Goal: Book appointment/travel/reservation: Book appointment/travel/reservation

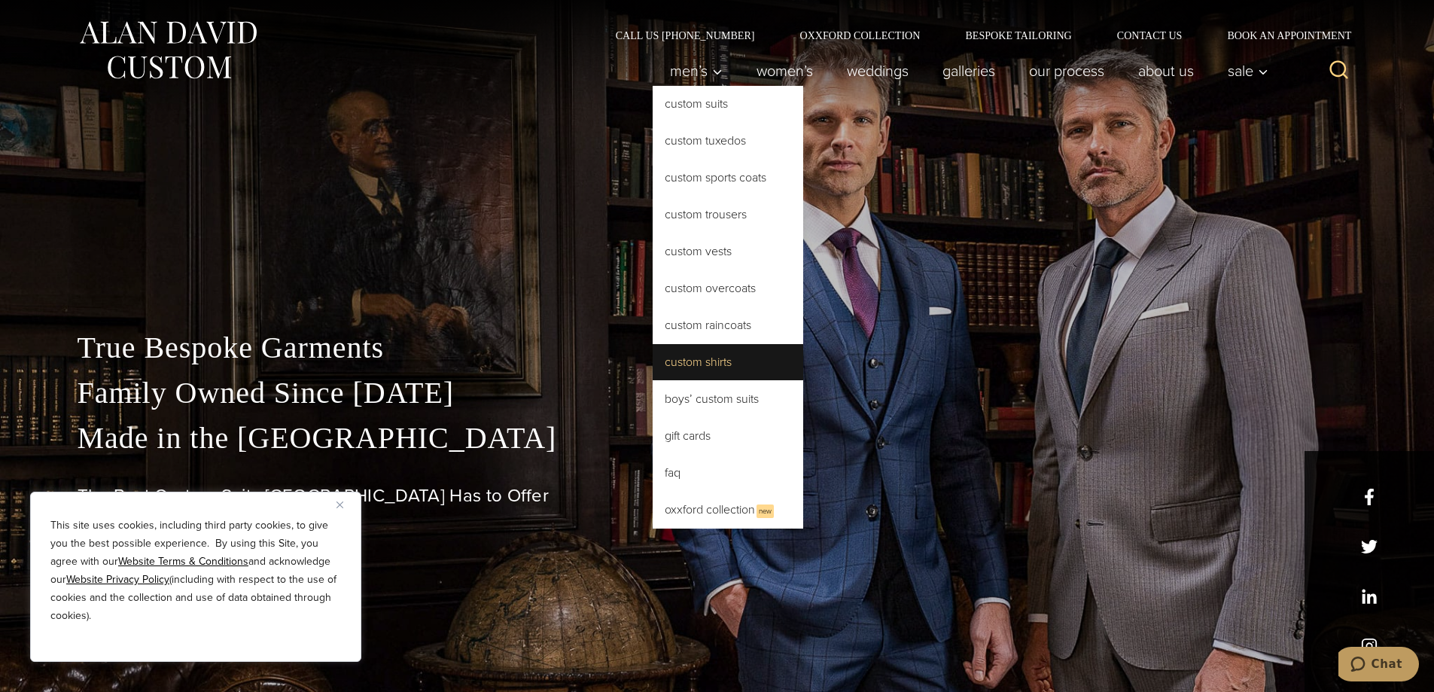
click at [706, 366] on link "Custom Shirts" at bounding box center [728, 362] width 151 height 36
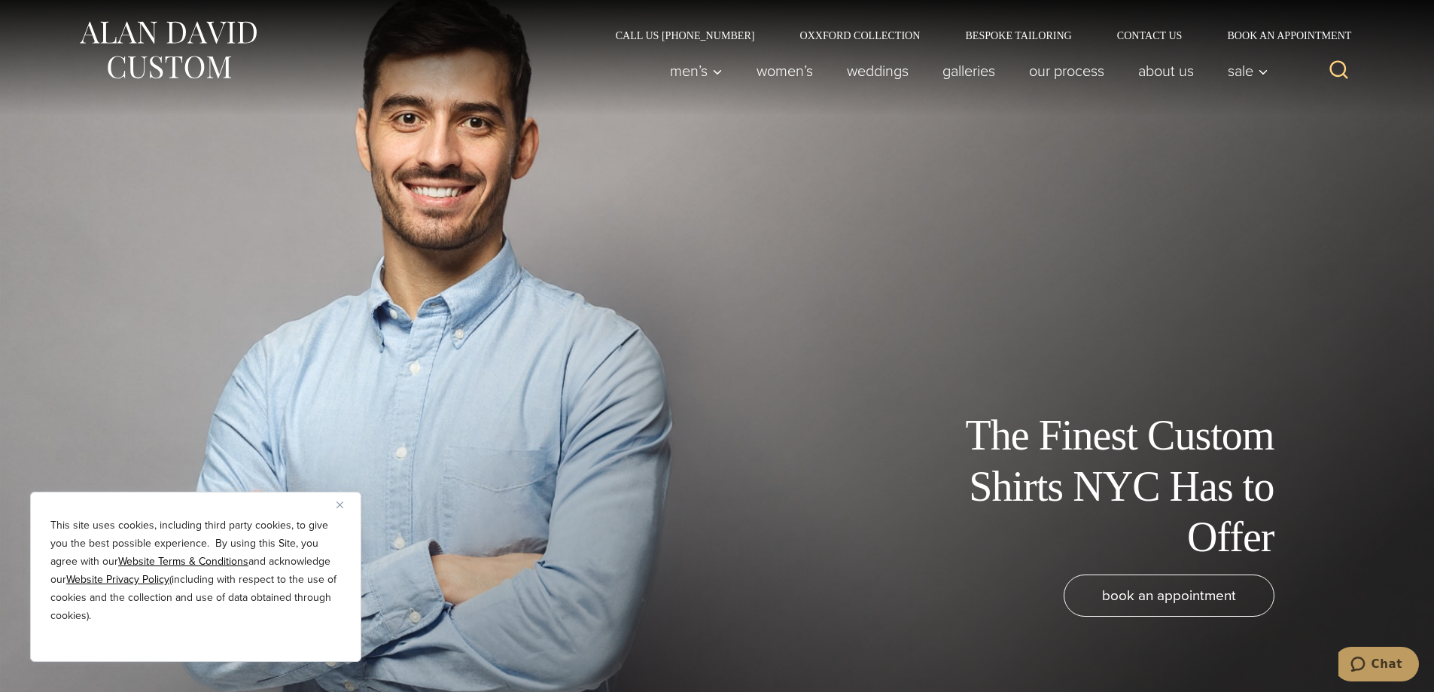
click at [328, 491] on div "The Finest Custom Shirts NYC Has to Offer" at bounding box center [717, 486] width 1235 height 152
click at [338, 505] on img "Close" at bounding box center [340, 504] width 7 height 7
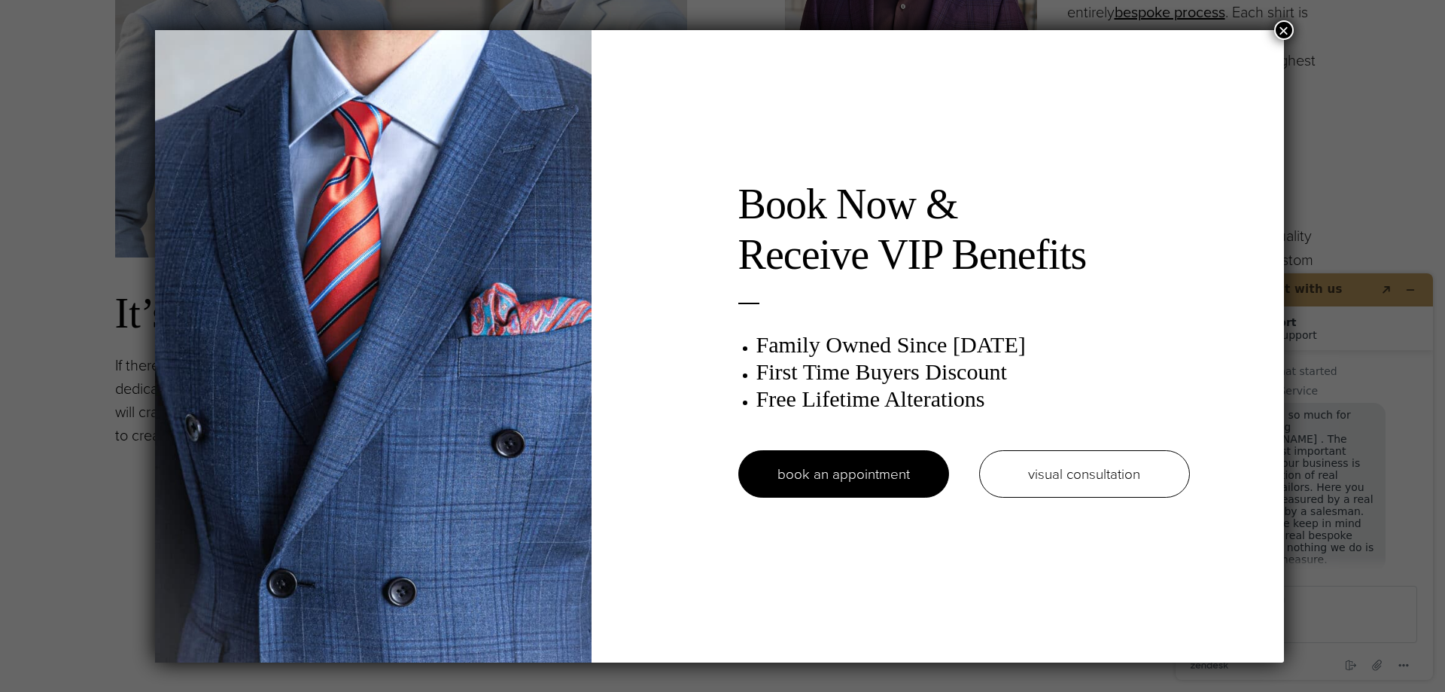
click at [1281, 24] on button "×" at bounding box center [1285, 30] width 20 height 20
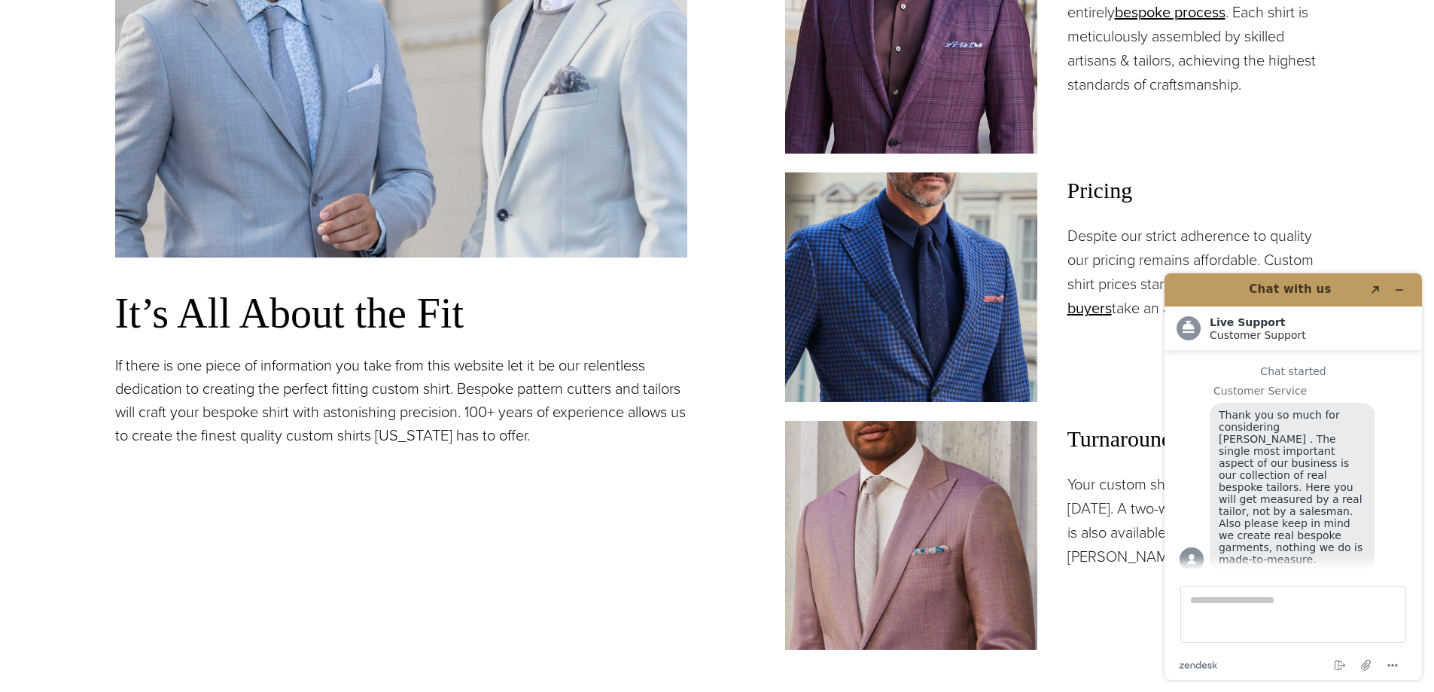
click at [762, 525] on div "Step into a world of bespoke elegance. Each shirt tailored to perfection for a …" at bounding box center [1034, 225] width 572 height 849
drag, startPoint x: 1281, startPoint y: 213, endPoint x: 1293, endPoint y: 221, distance: 14.8
click at [1282, 214] on div "Pricing Despite our strict adherence to quality our pricing remains affordable.…" at bounding box center [1194, 246] width 252 height 148
click at [1375, 251] on section "Our Custom Shirts: Meticulously Tailored for the Perfect Fit It’s All About the…" at bounding box center [717, 243] width 1434 height 1159
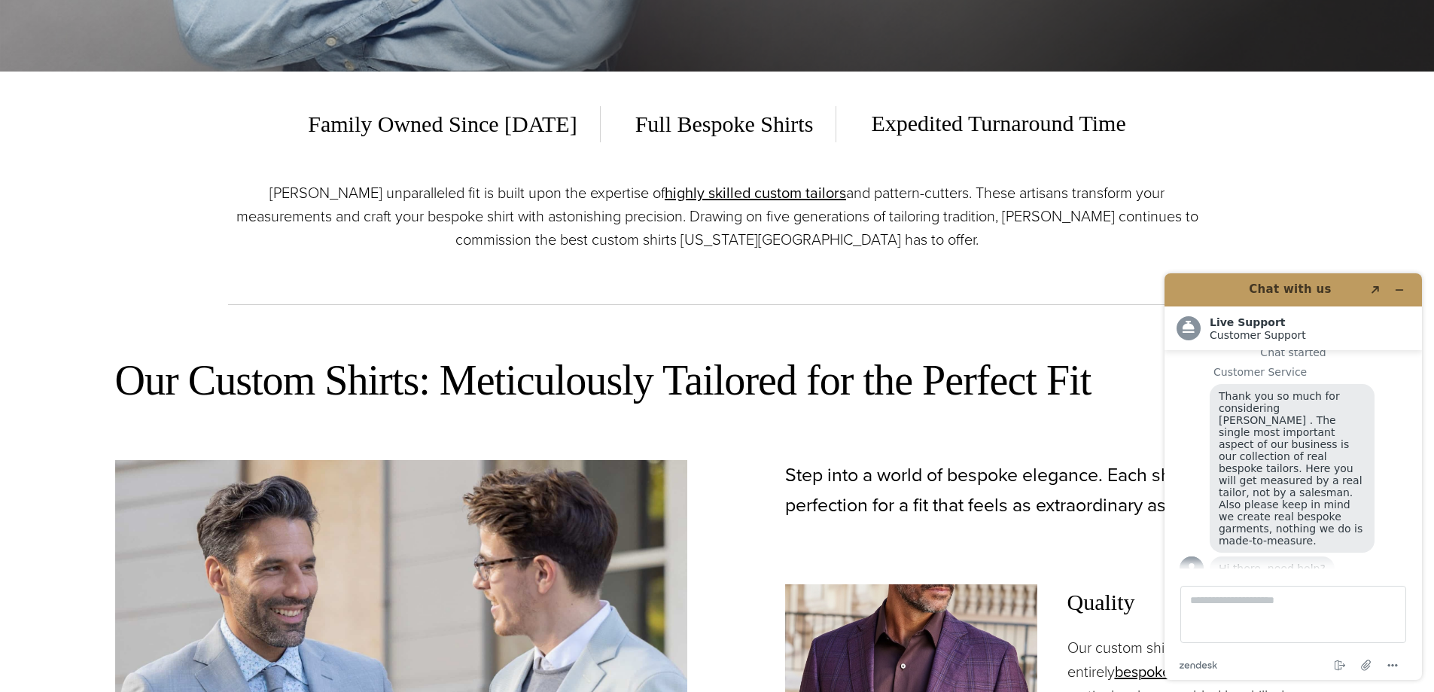
scroll to position [602, 0]
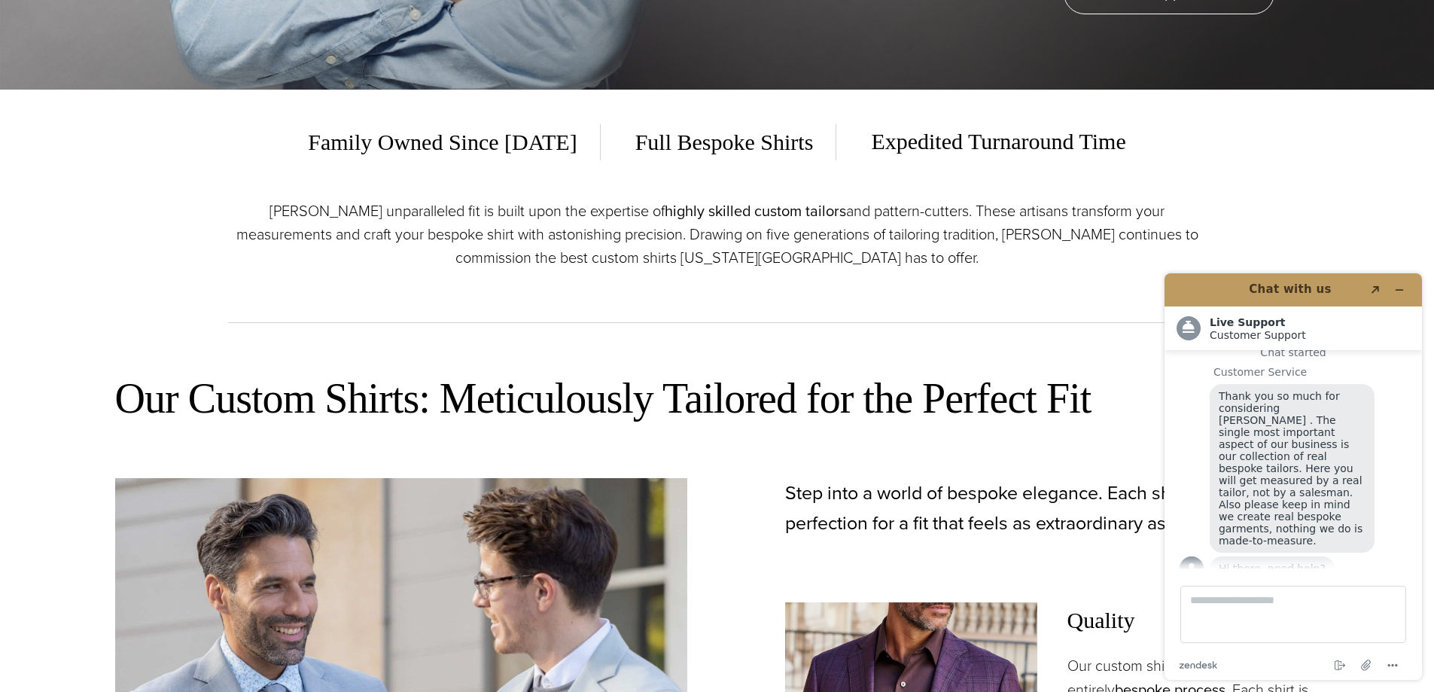
click at [745, 219] on link "highly skilled custom tailors" at bounding box center [755, 210] width 181 height 23
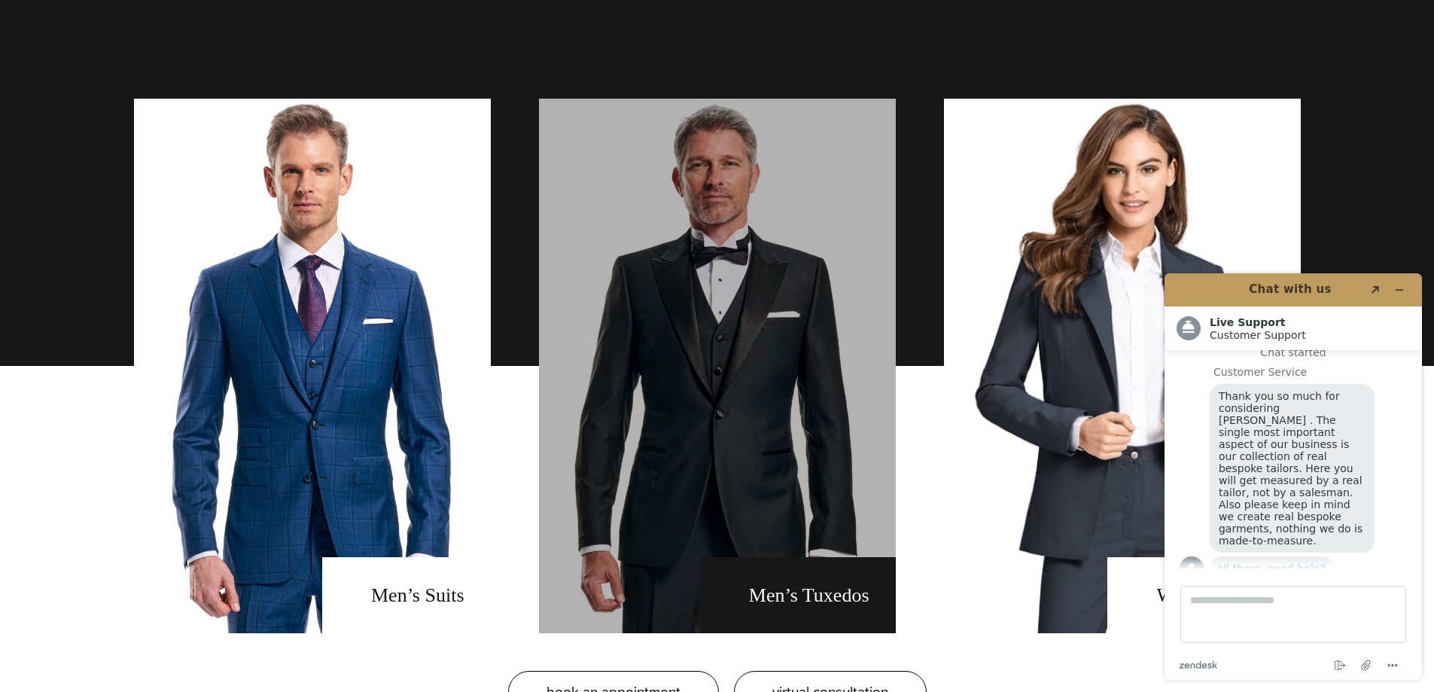
scroll to position [1129, 0]
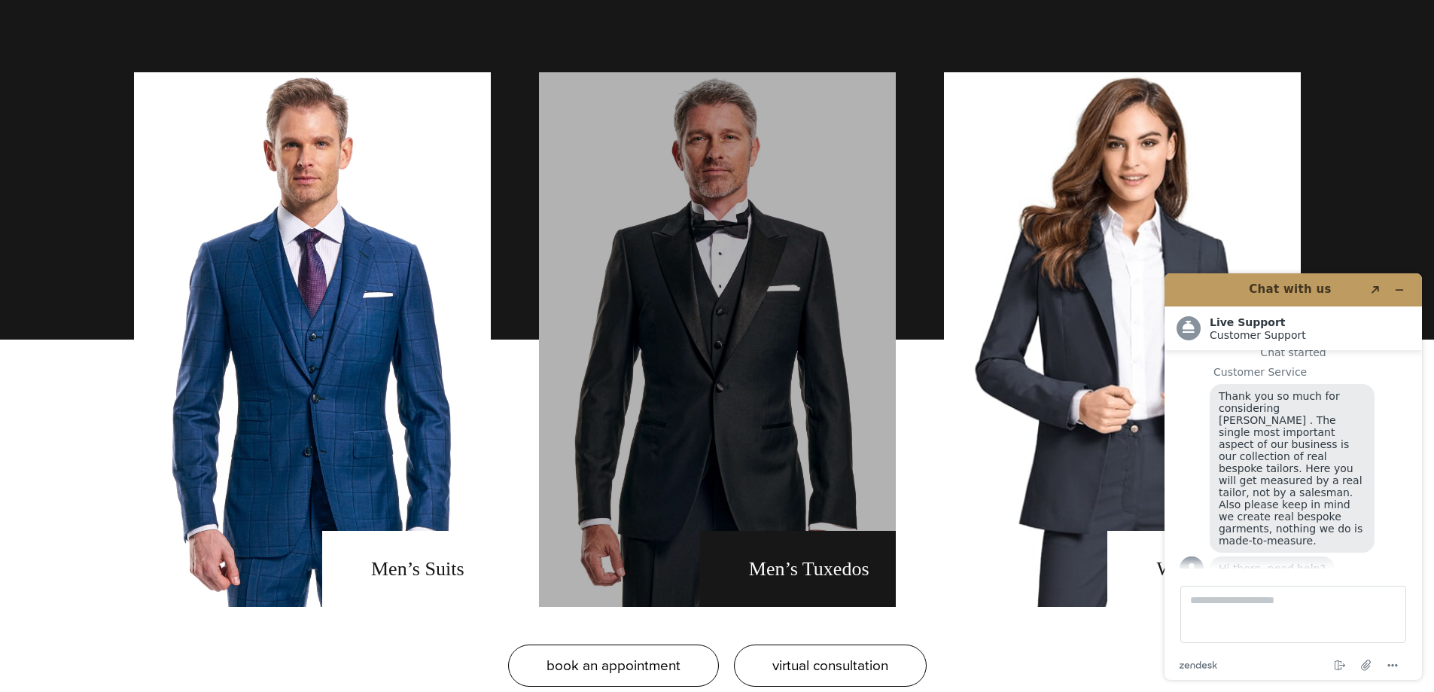
click at [788, 352] on link "men's tuxedos" at bounding box center [717, 339] width 357 height 535
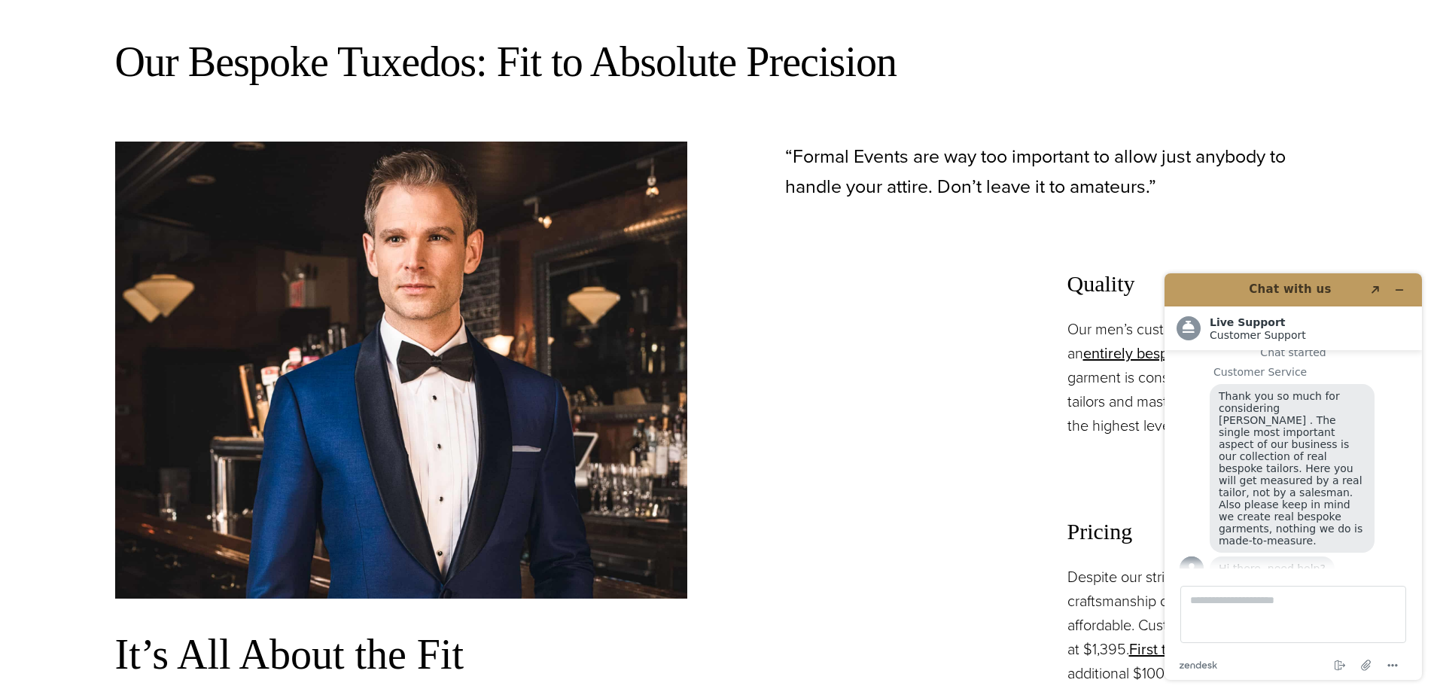
scroll to position [979, 0]
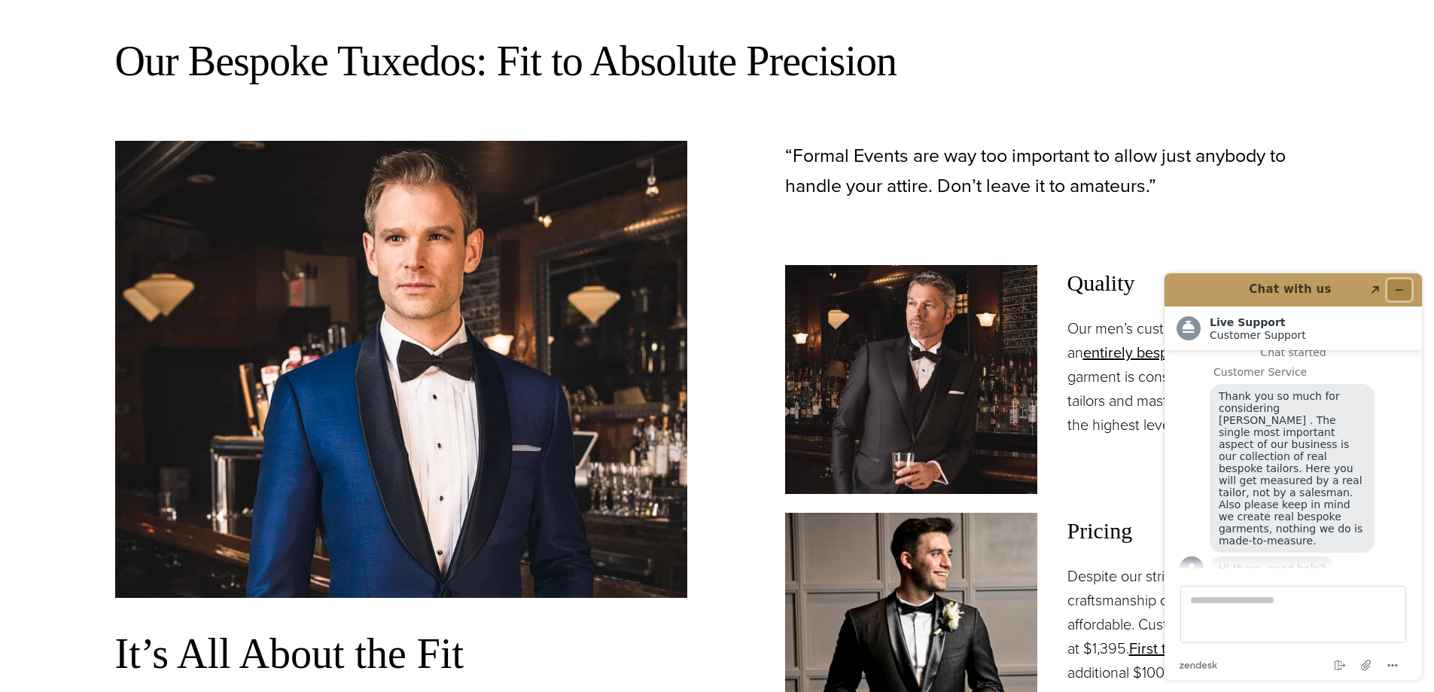
click at [1393, 289] on button "Minimize widget" at bounding box center [1399, 289] width 24 height 21
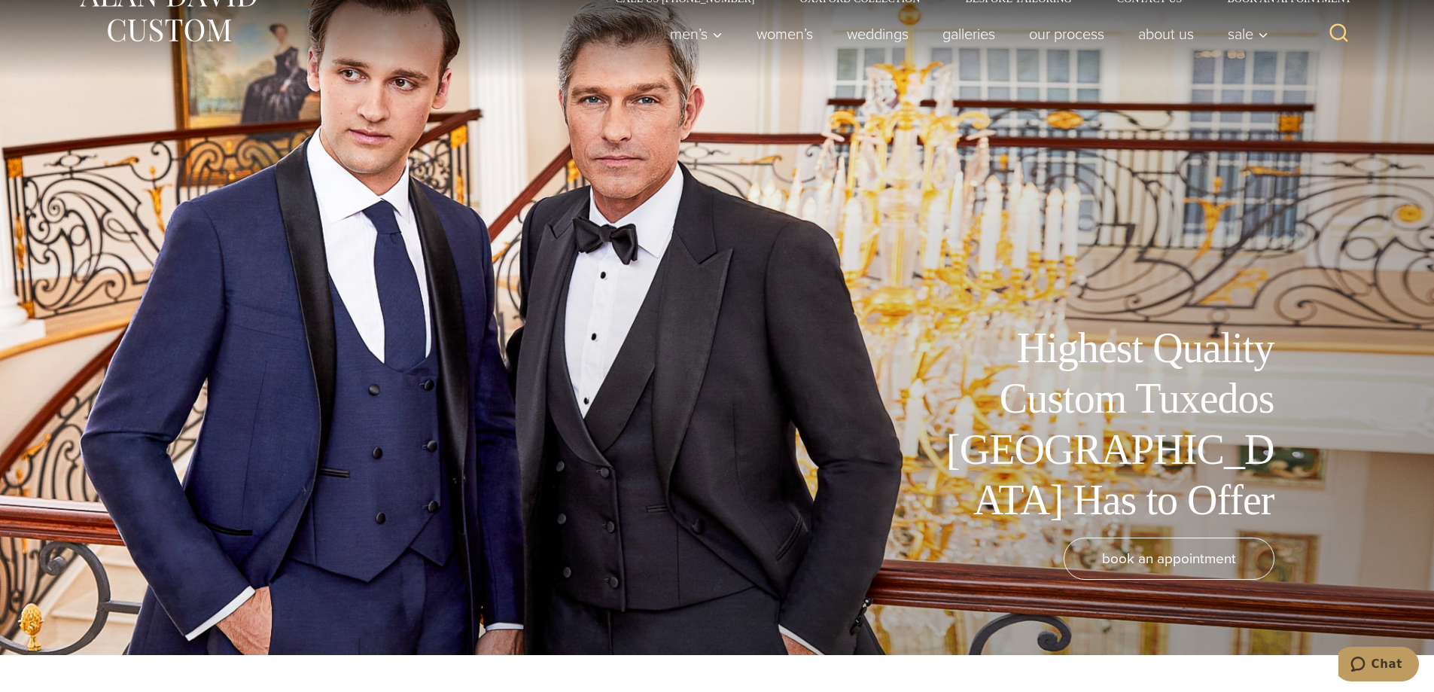
scroll to position [0, 0]
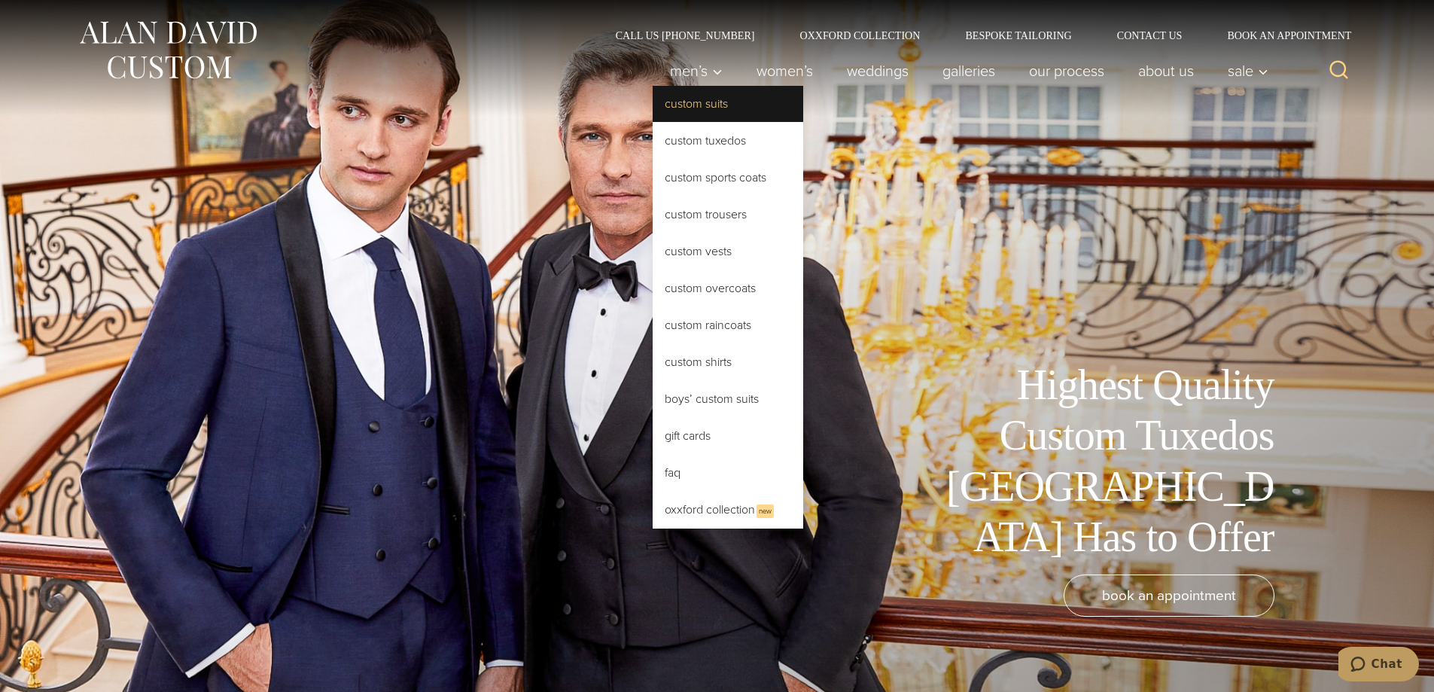
click at [699, 101] on link "Custom Suits" at bounding box center [728, 104] width 151 height 36
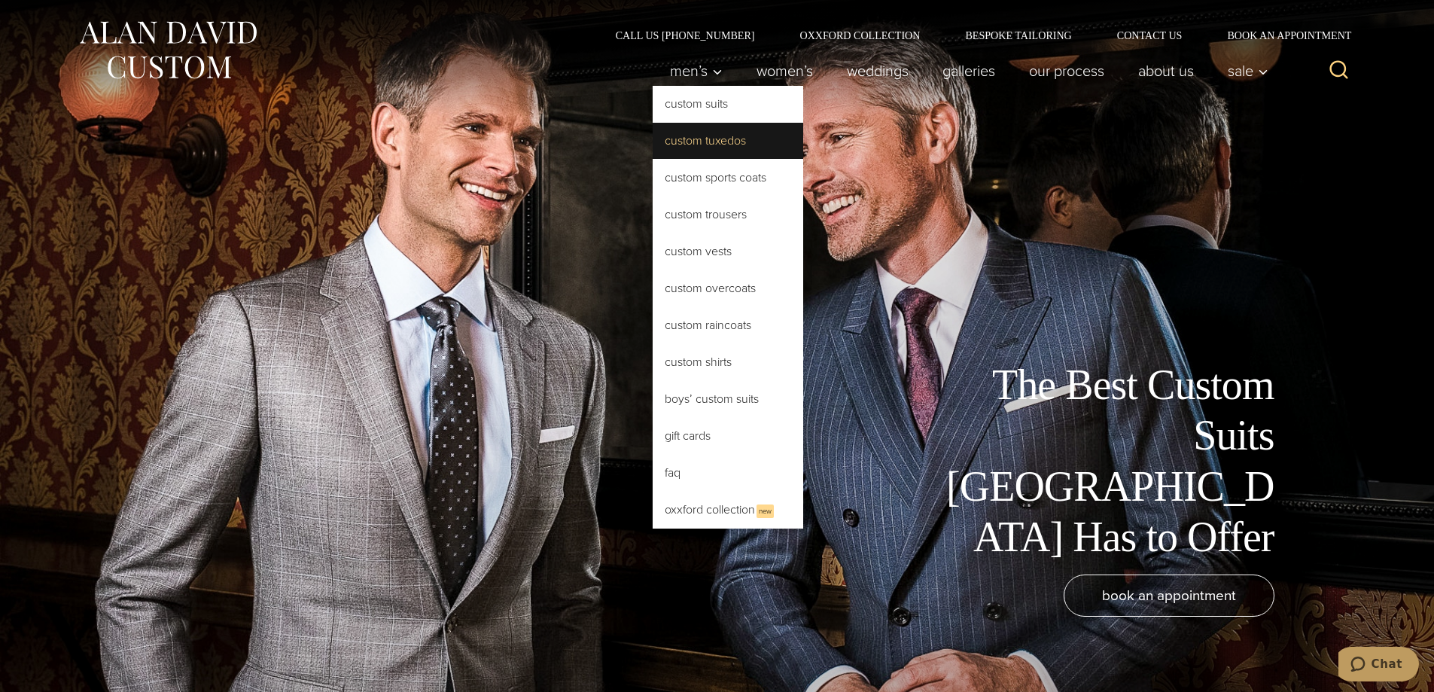
click at [712, 139] on link "Custom Tuxedos" at bounding box center [728, 141] width 151 height 36
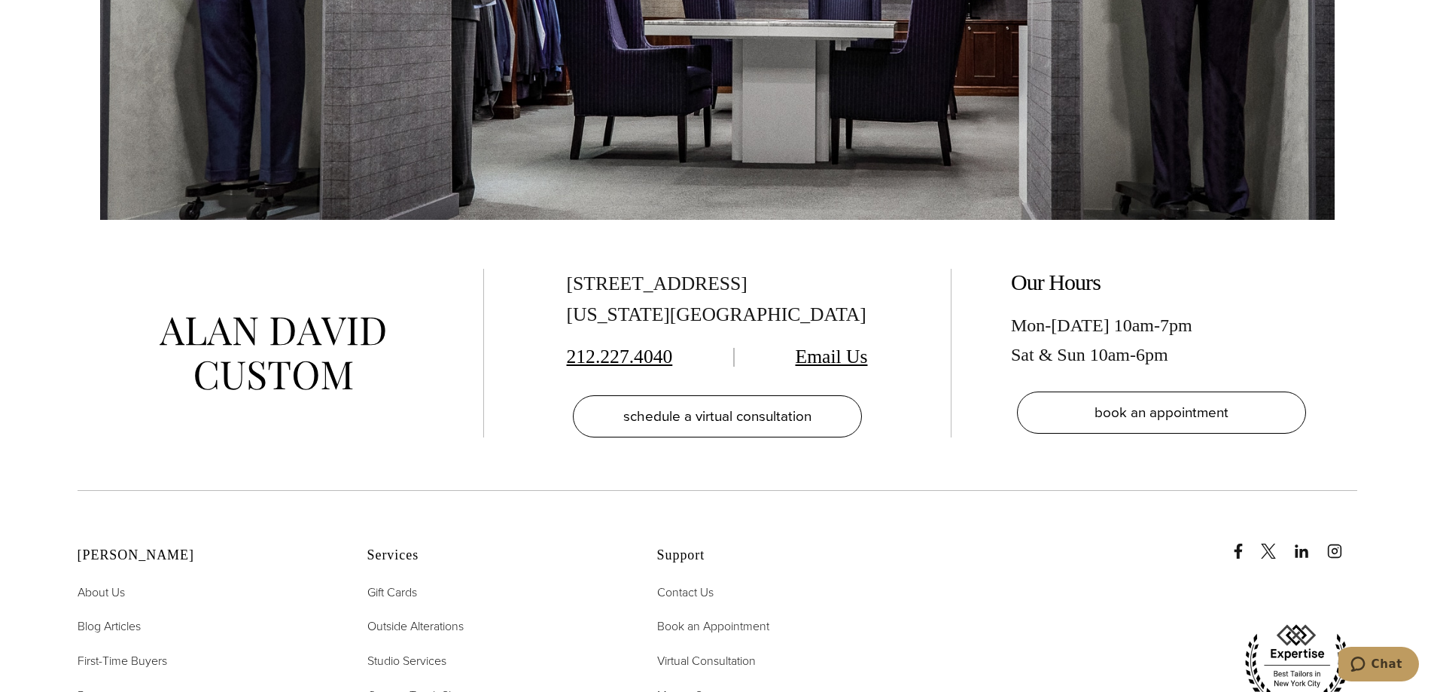
scroll to position [9708, 0]
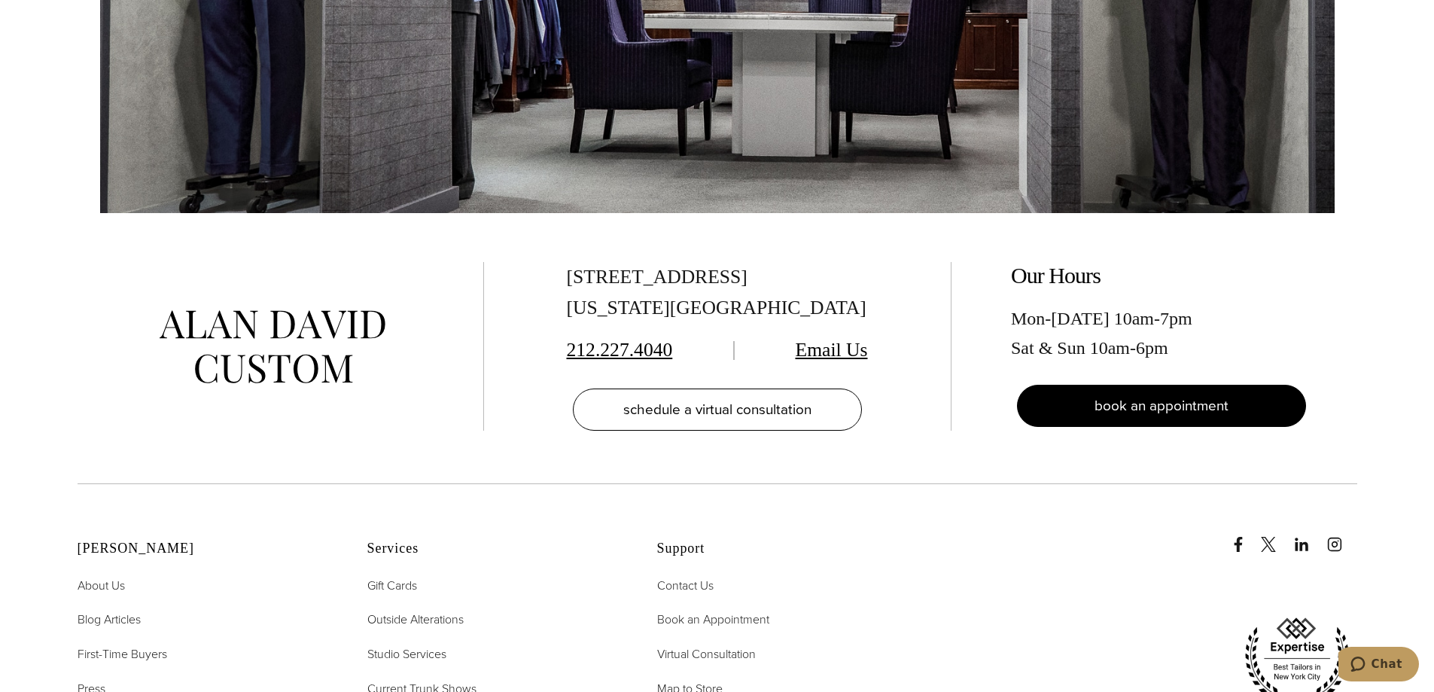
click at [1067, 385] on link "book an appointment" at bounding box center [1161, 406] width 289 height 42
